Goal: Check status: Check status

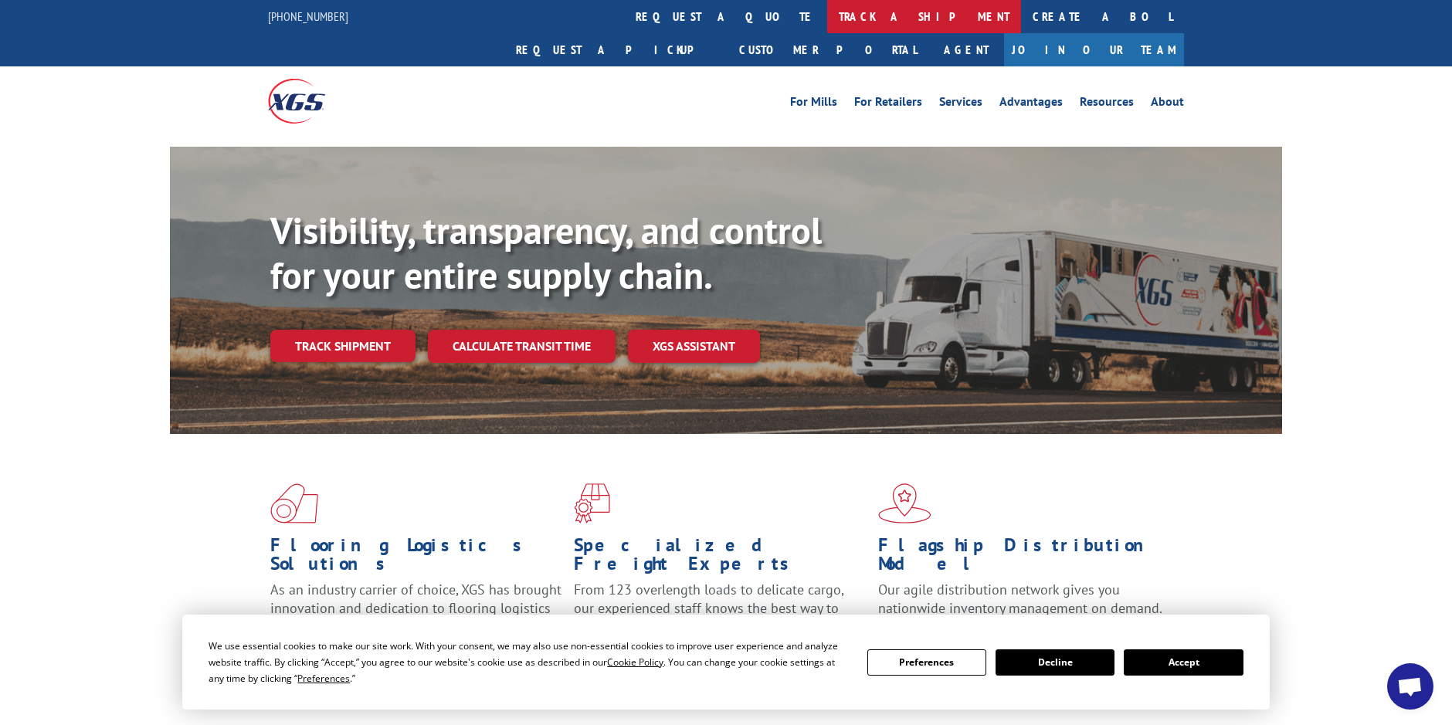
click at [827, 21] on link "track a shipment" at bounding box center [924, 16] width 194 height 33
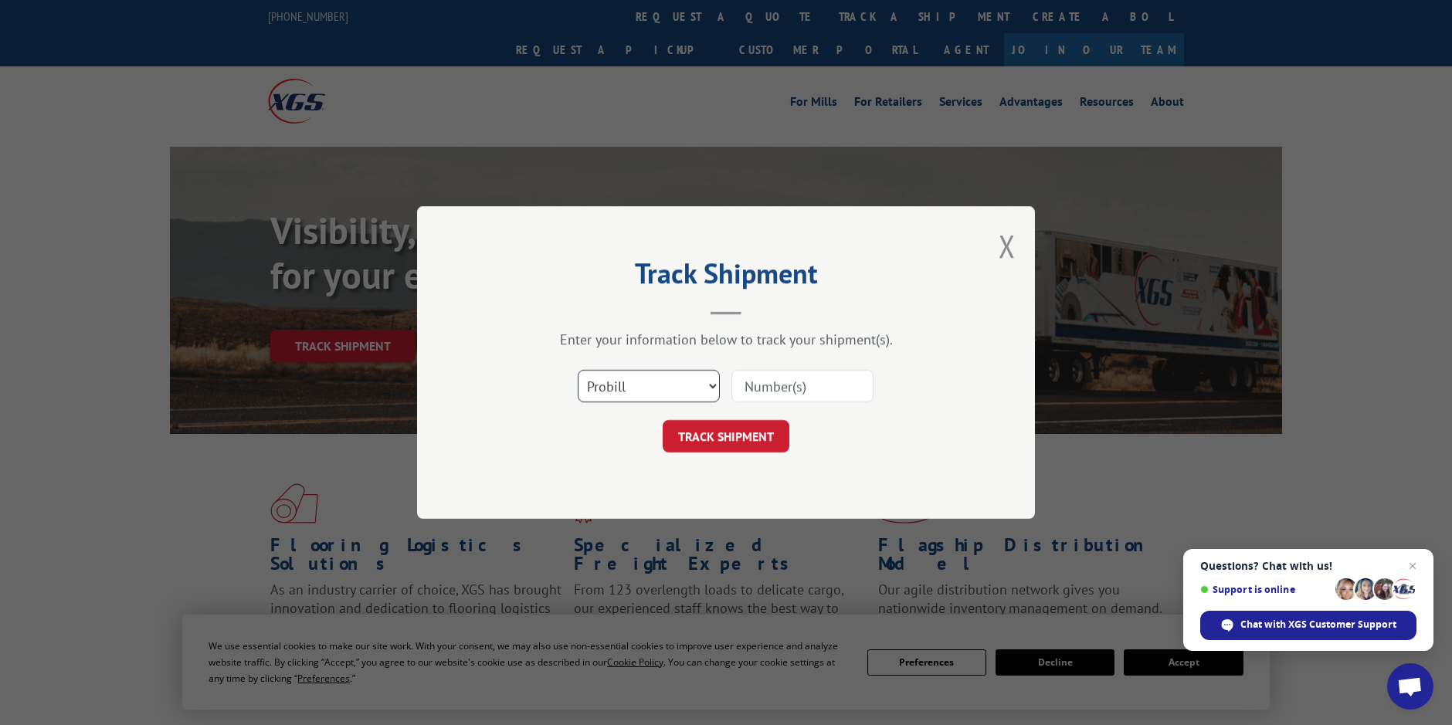
click at [700, 387] on select "Select category... Probill BOL PO" at bounding box center [649, 386] width 142 height 32
select select "bol"
click at [578, 370] on select "Select category... Probill BOL PO" at bounding box center [649, 386] width 142 height 32
paste input "5999703"
type input "5999703"
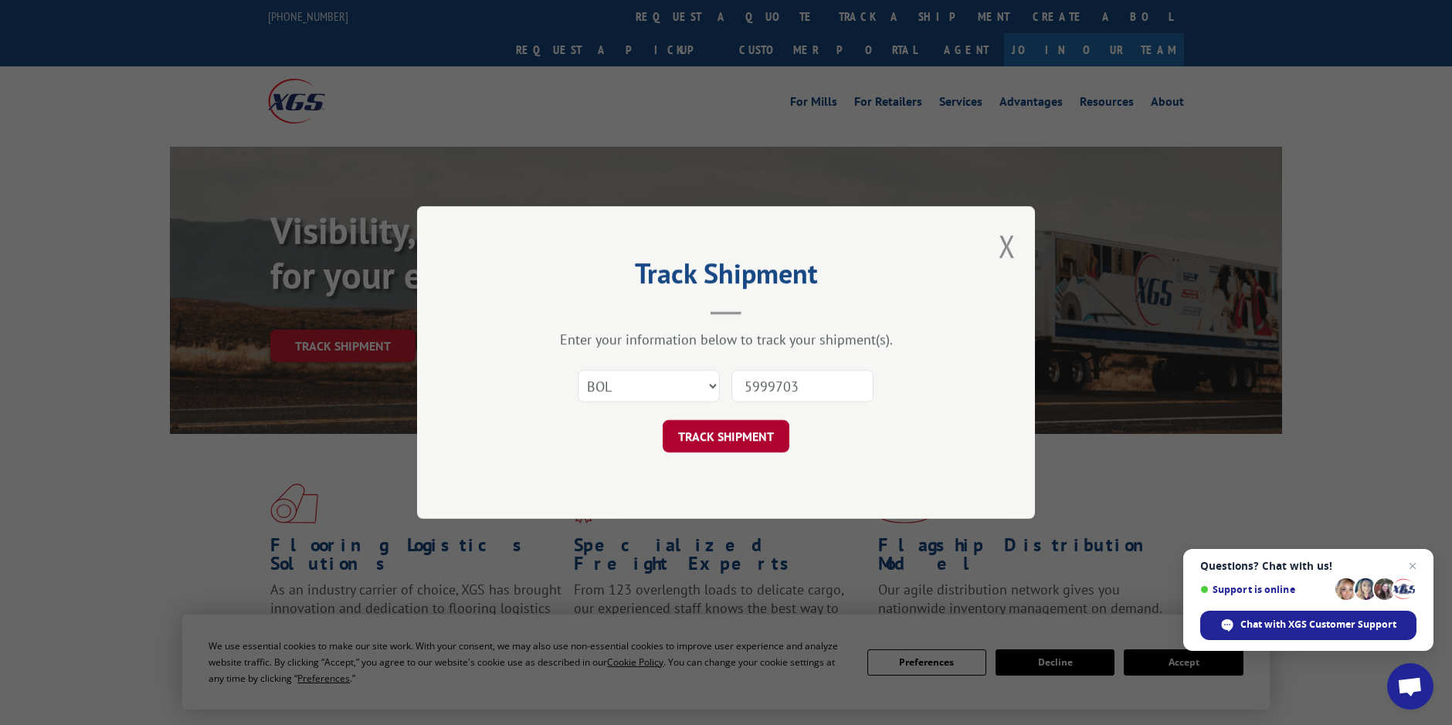
click at [739, 430] on button "TRACK SHIPMENT" at bounding box center [726, 436] width 127 height 32
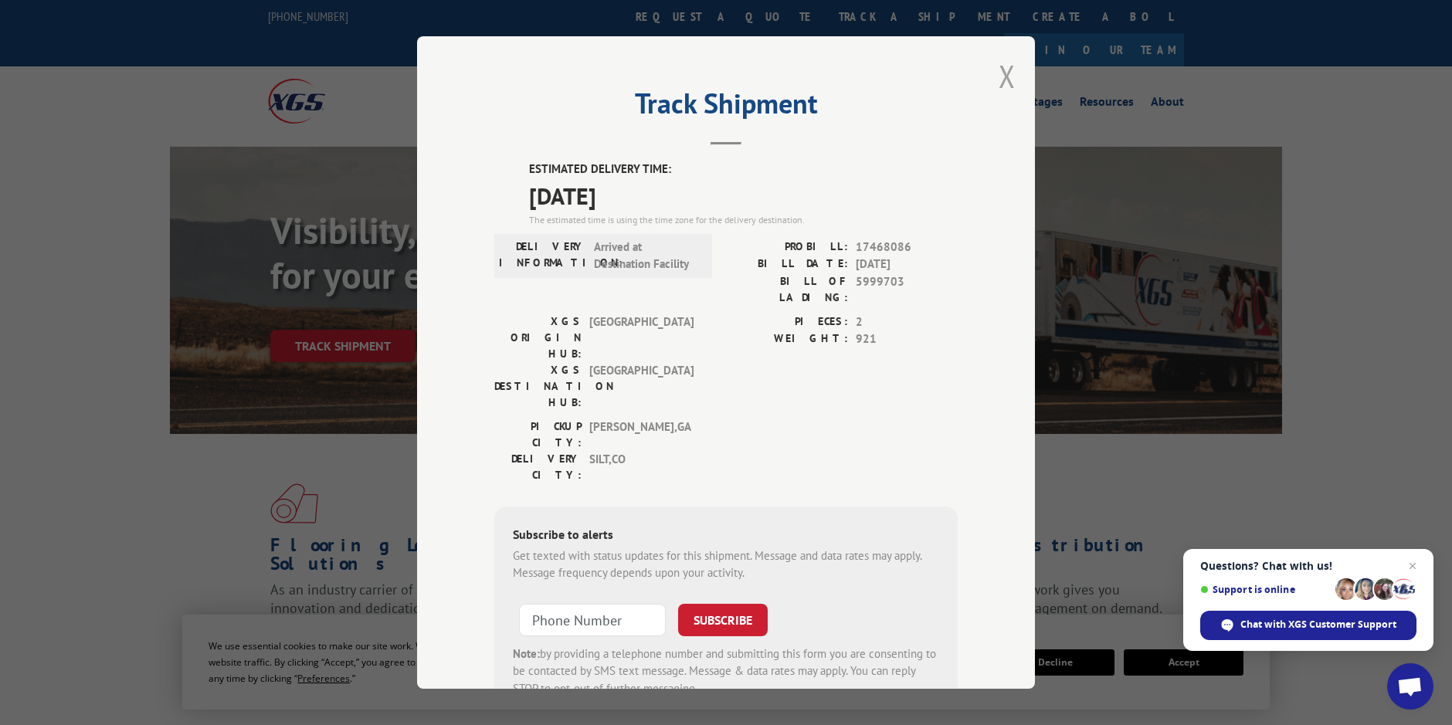
click at [1008, 73] on button "Close modal" at bounding box center [1007, 76] width 17 height 41
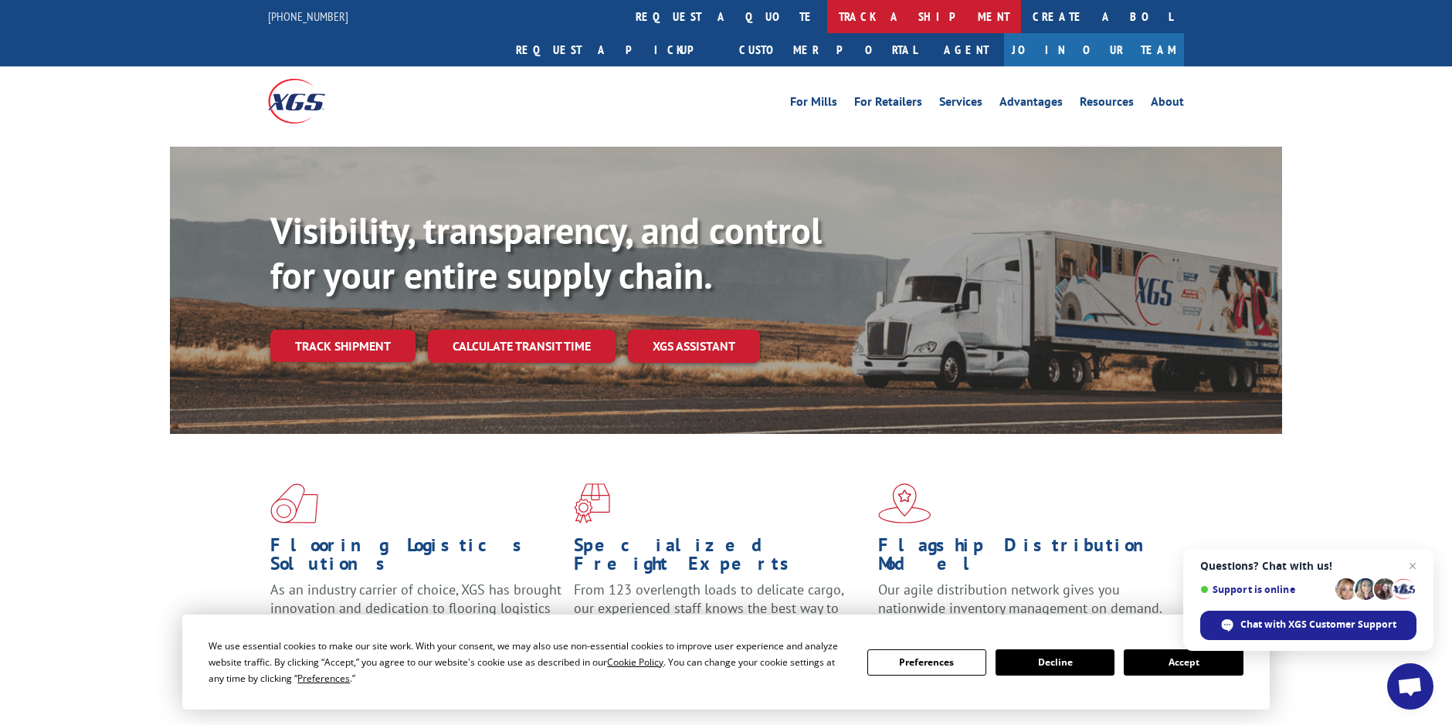
click at [827, 20] on link "track a shipment" at bounding box center [924, 16] width 194 height 33
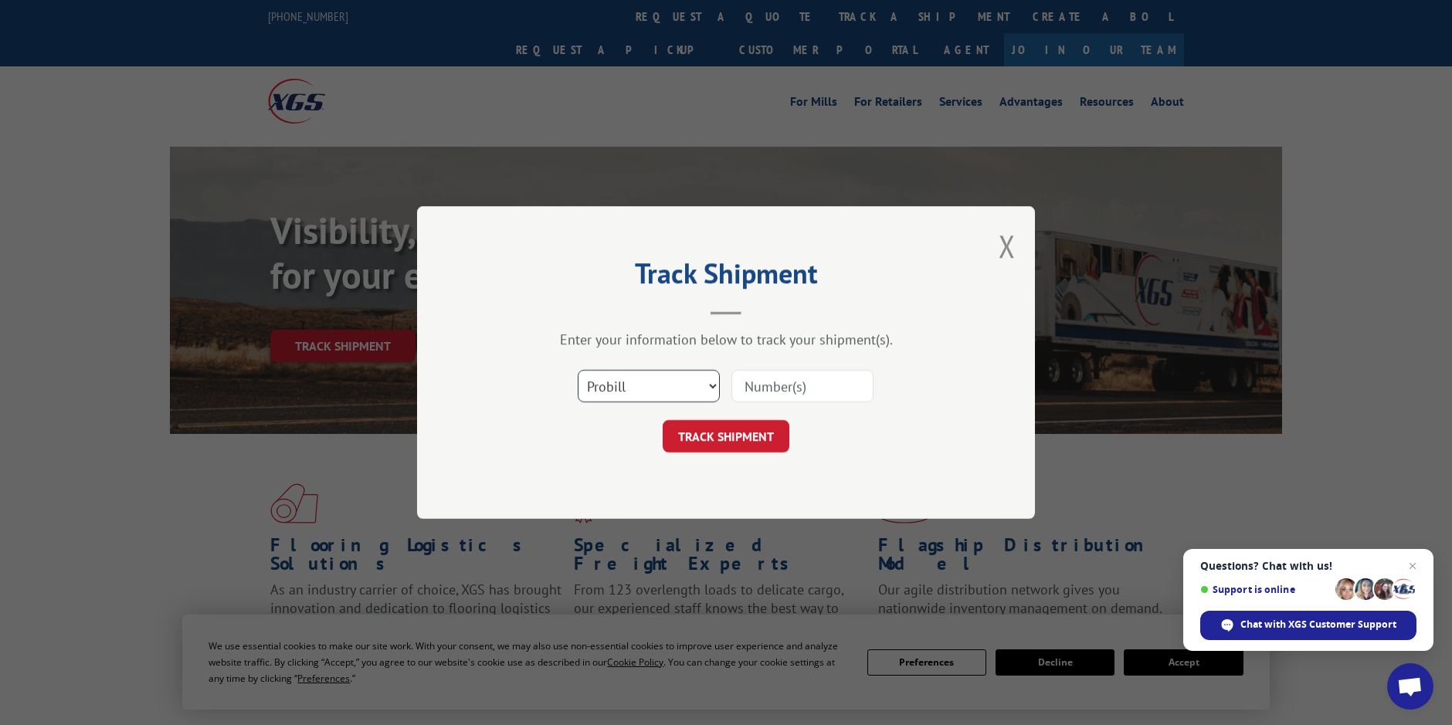
click at [713, 385] on select "Select category... Probill BOL PO" at bounding box center [649, 386] width 142 height 32
select select "bol"
click at [578, 370] on select "Select category... Probill BOL PO" at bounding box center [649, 386] width 142 height 32
paste input "5999703"
type input "5999703"
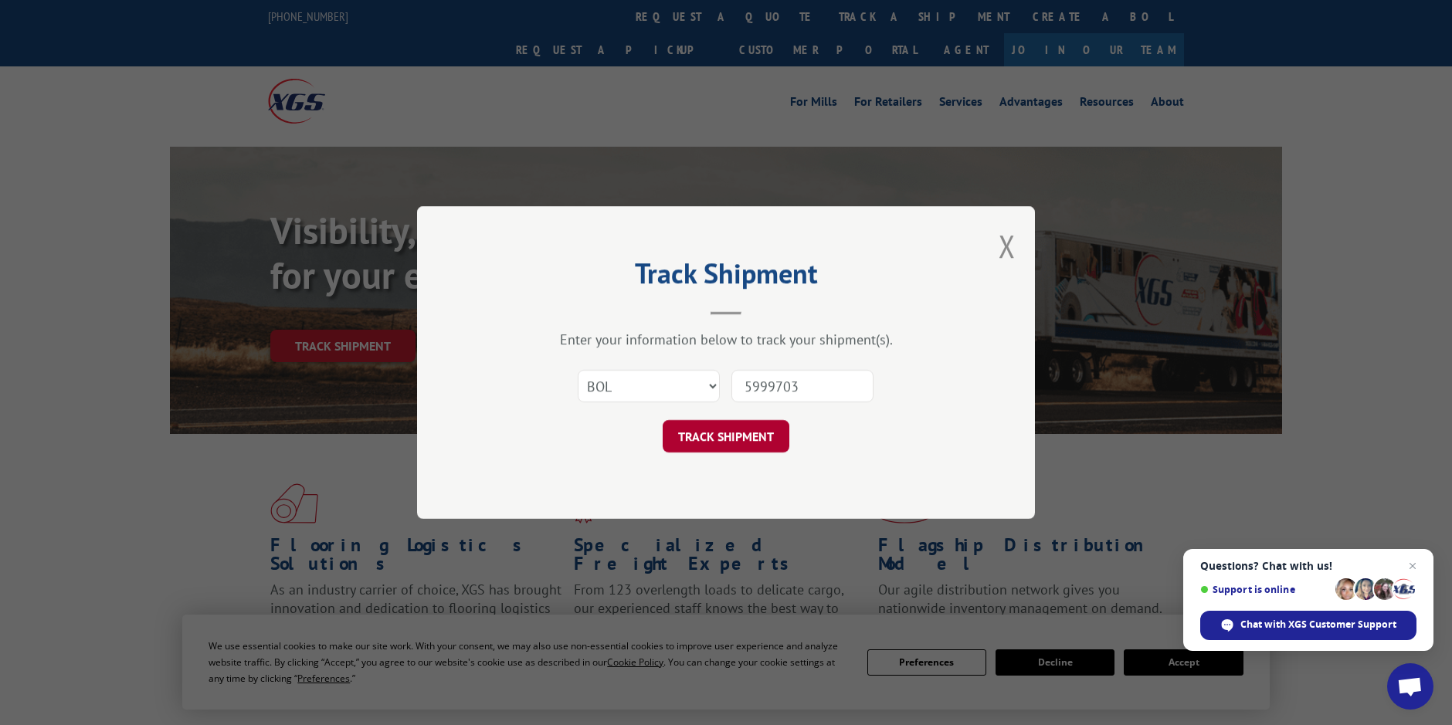
drag, startPoint x: 721, startPoint y: 440, endPoint x: 763, endPoint y: 436, distance: 42.7
click at [721, 440] on button "TRACK SHIPMENT" at bounding box center [726, 436] width 127 height 32
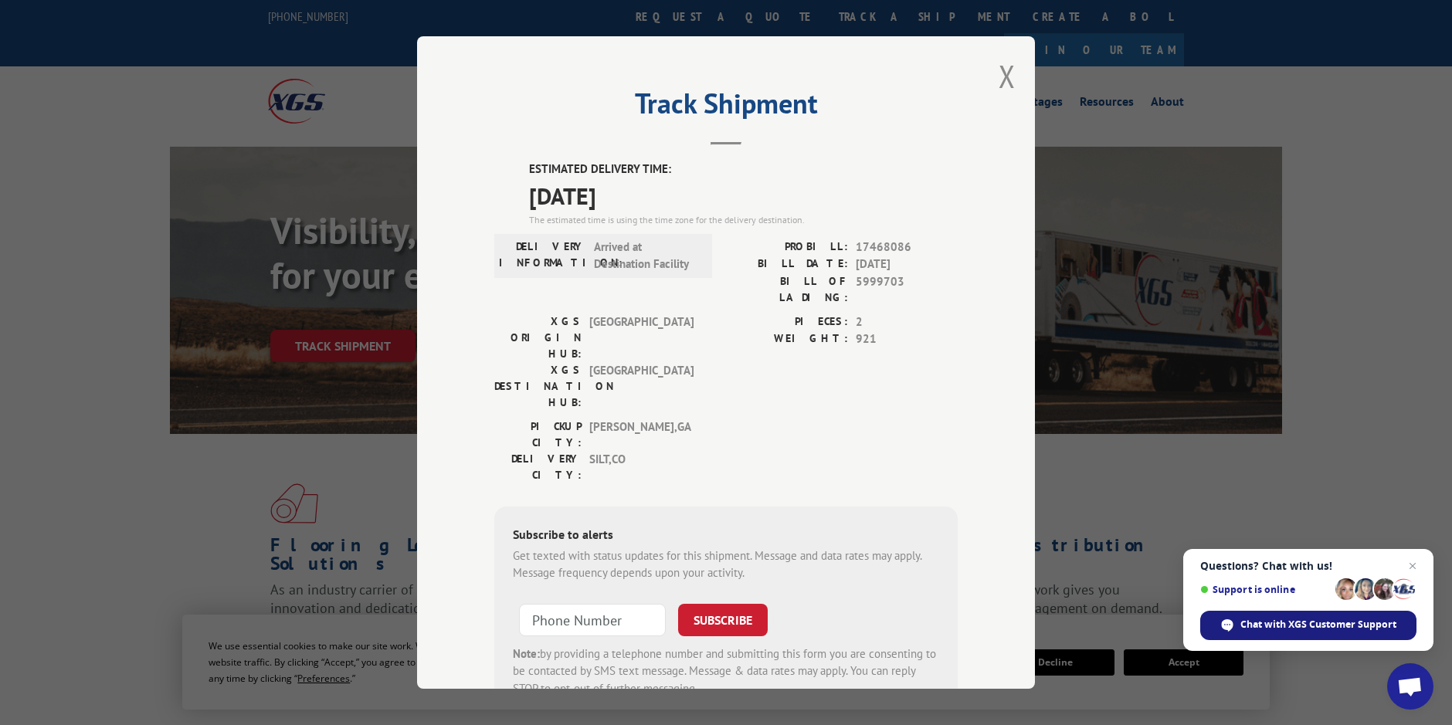
click at [1335, 627] on span "Chat with XGS Customer Support" at bounding box center [1319, 625] width 156 height 14
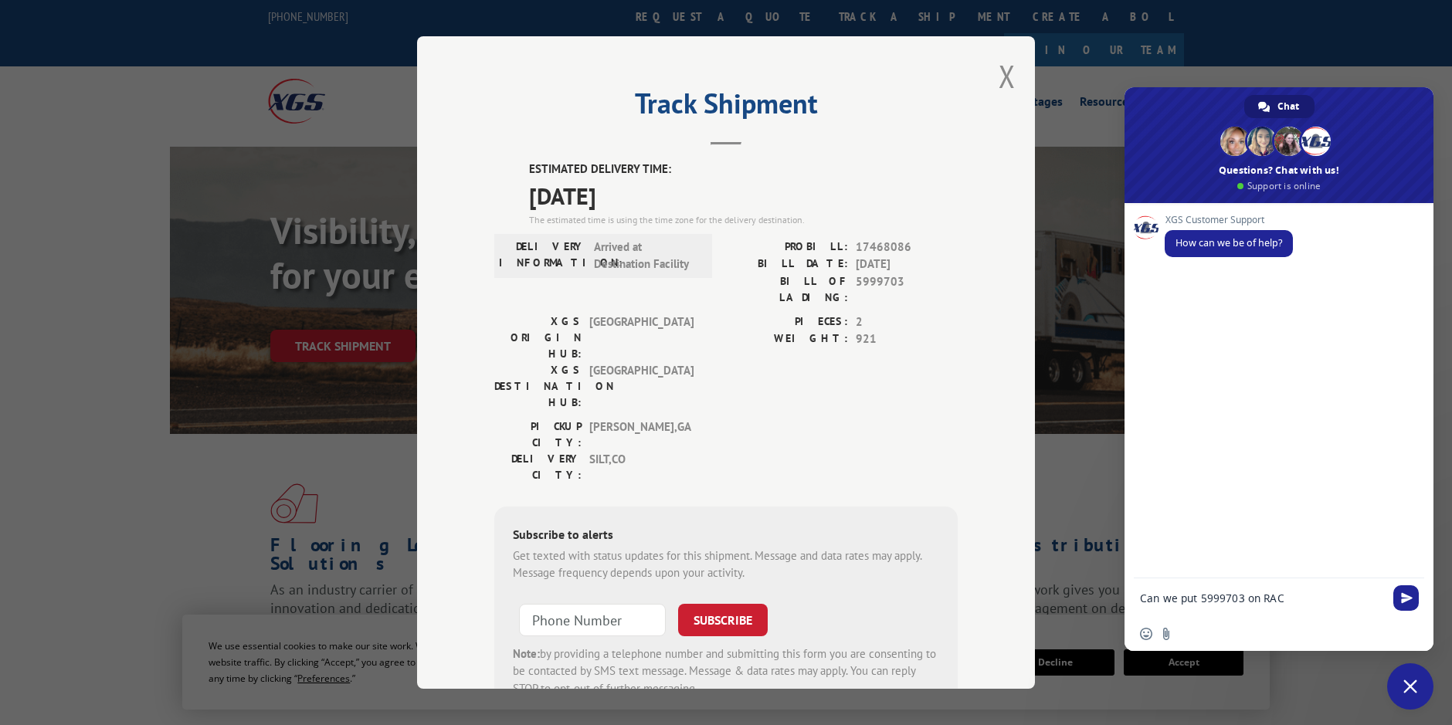
type textarea "Can we put 5999703 on RAC ?"
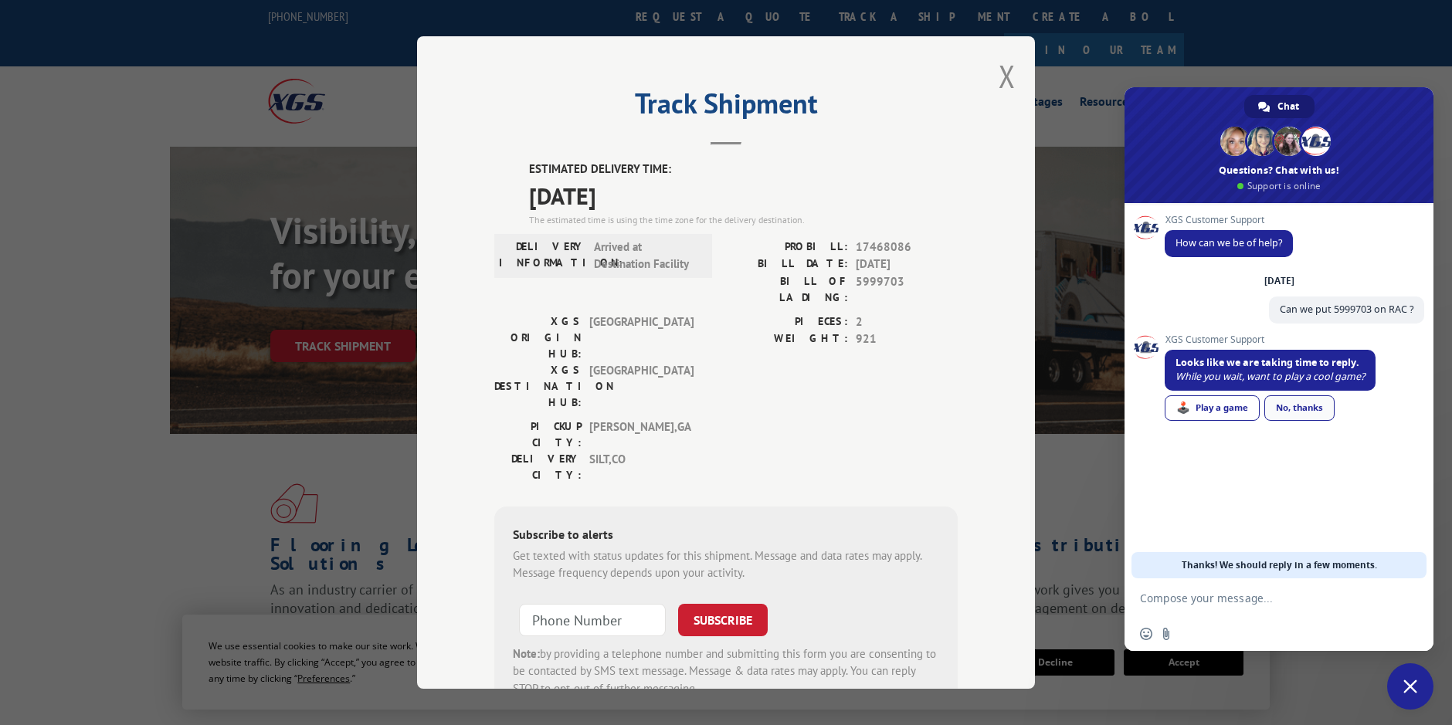
click at [1315, 403] on link "No, thanks" at bounding box center [1299, 407] width 70 height 25
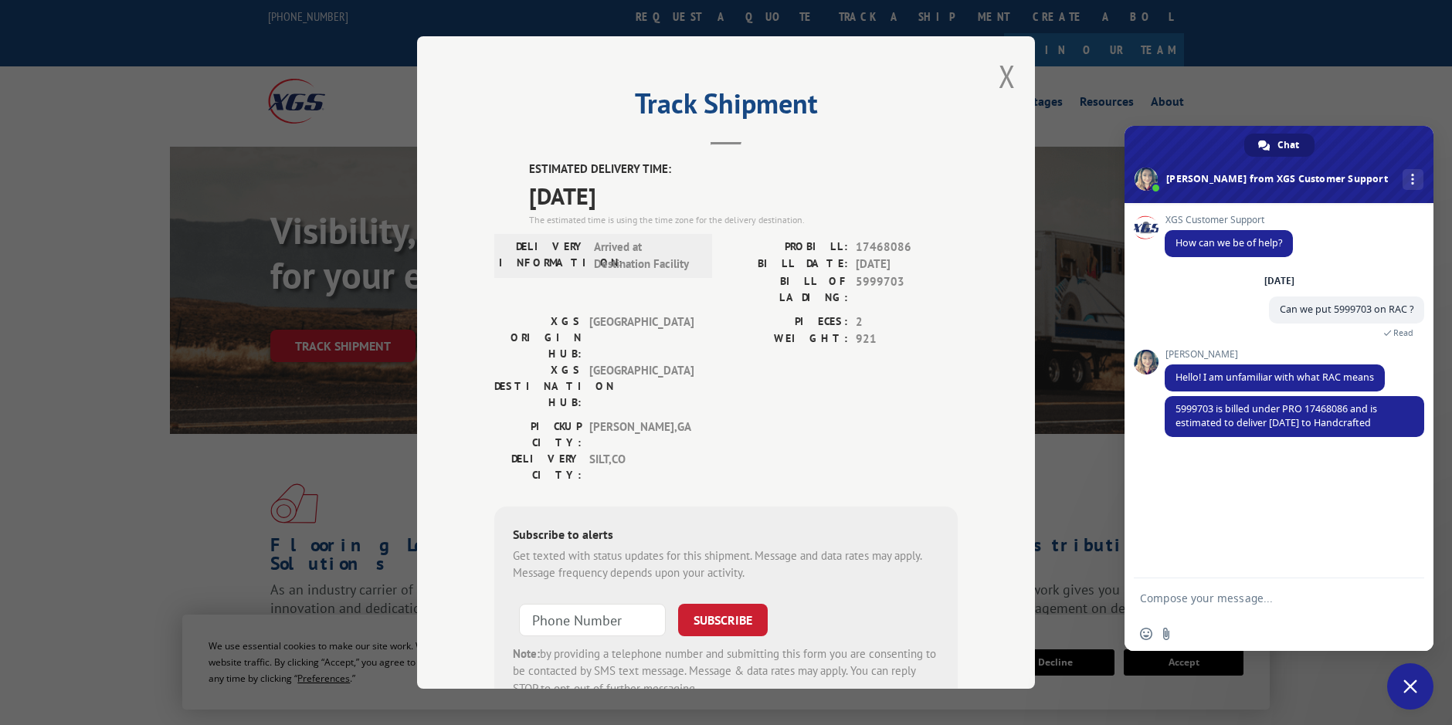
click at [1230, 593] on textarea "Compose your message..." at bounding box center [1263, 598] width 247 height 39
type textarea "R"
type textarea "Is the material in [GEOGRAPHIC_DATA]?"
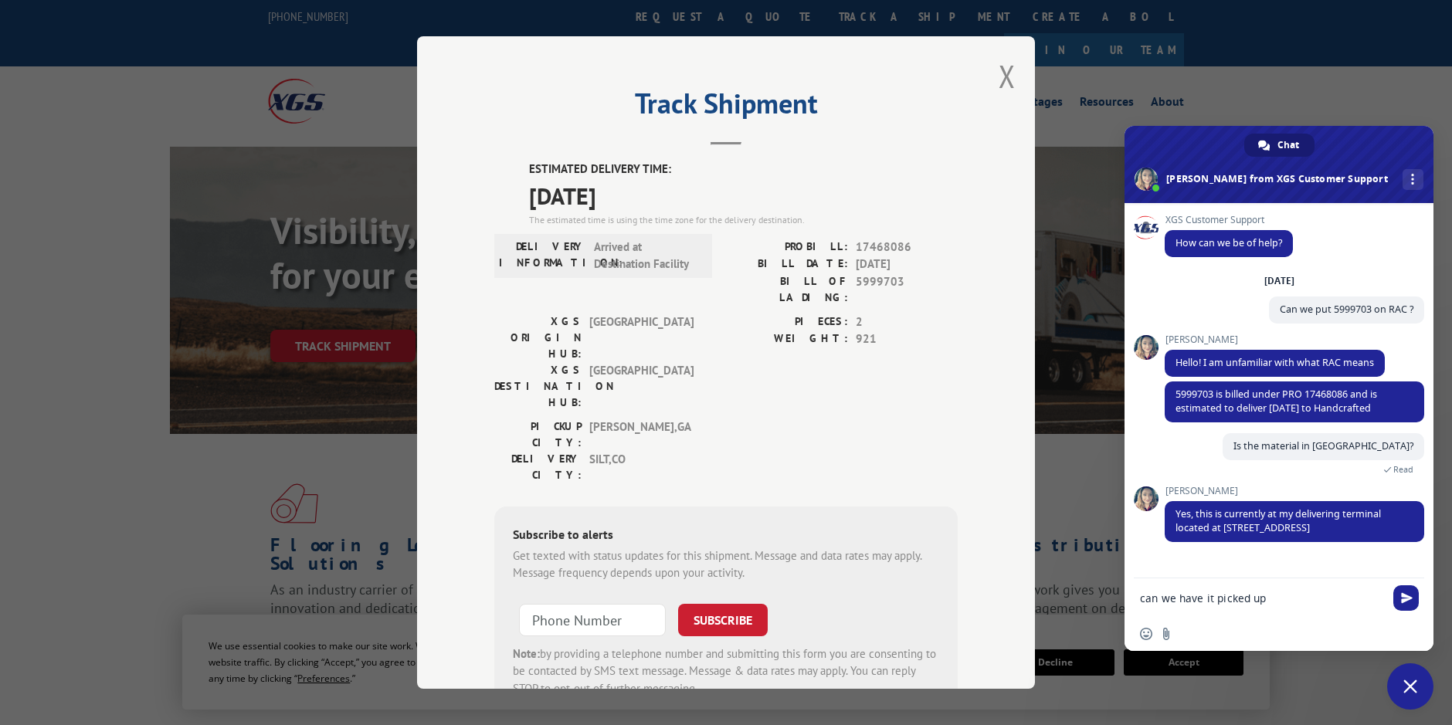
type textarea "can we have it picked up?"
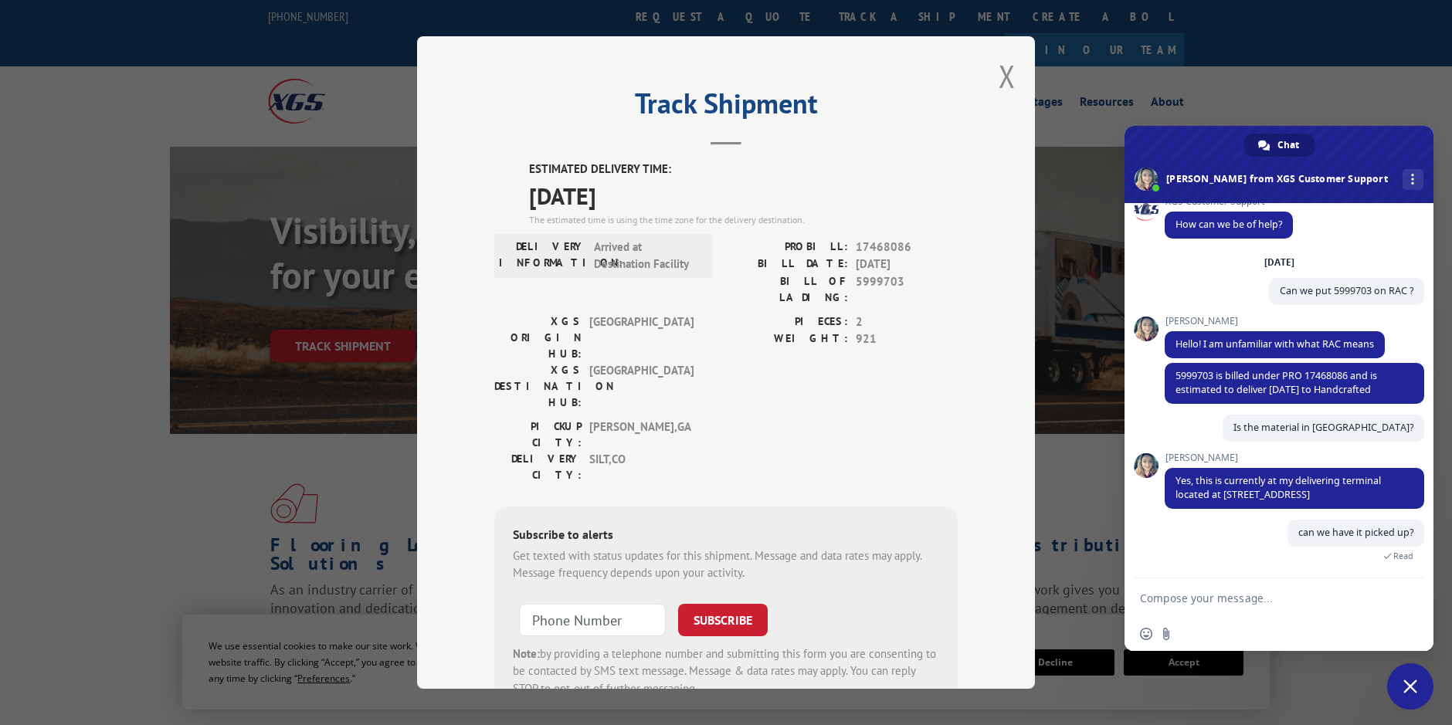
scroll to position [100, 0]
